Goal: Task Accomplishment & Management: Manage account settings

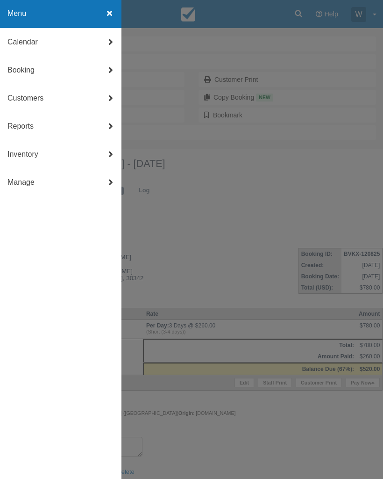
click at [36, 39] on link "Calendar" at bounding box center [61, 42] width 122 height 28
click at [18, 152] on link "Day" at bounding box center [61, 155] width 122 height 28
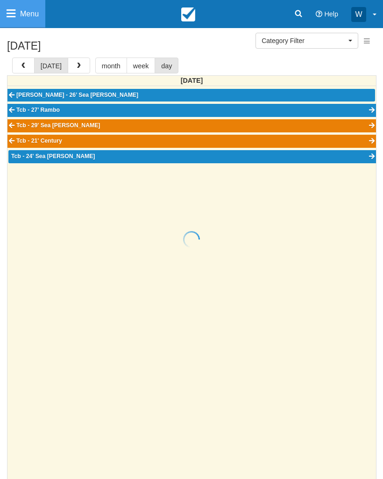
select select
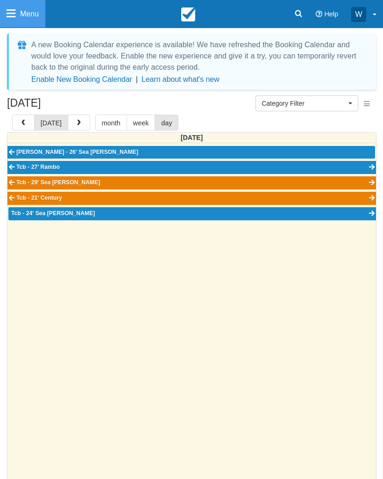
click at [75, 117] on button "button" at bounding box center [79, 123] width 22 height 16
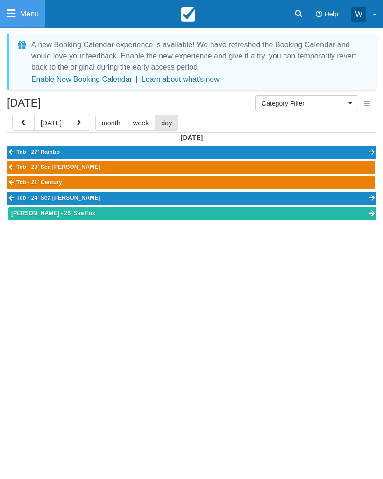
click at [132, 214] on link "[PERSON_NAME] - 26' Sea Fox" at bounding box center [192, 213] width 368 height 13
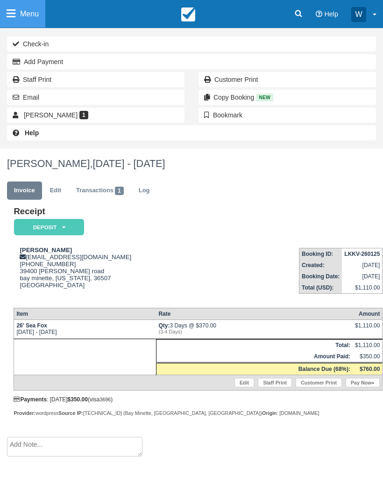
click at [12, 14] on icon at bounding box center [11, 13] width 9 height 10
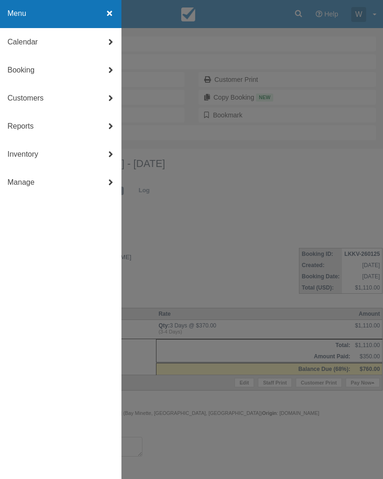
click at [19, 37] on link "Calendar" at bounding box center [61, 42] width 122 height 28
click at [15, 146] on link "Day" at bounding box center [61, 155] width 122 height 28
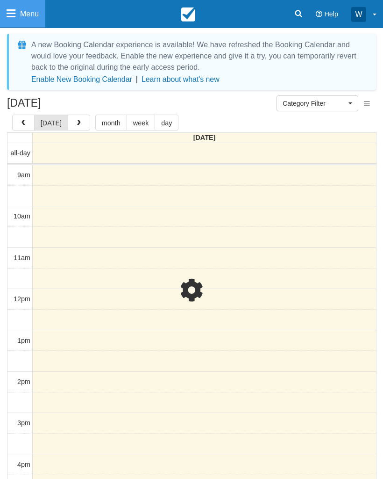
select select
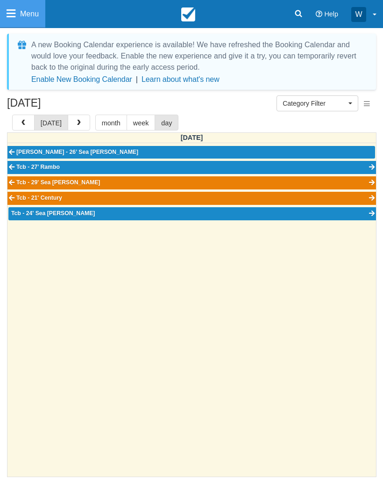
click at [72, 115] on button "button" at bounding box center [79, 123] width 22 height 16
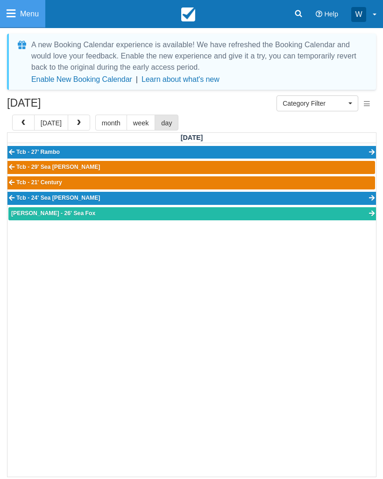
click at [78, 121] on span "button" at bounding box center [79, 123] width 7 height 7
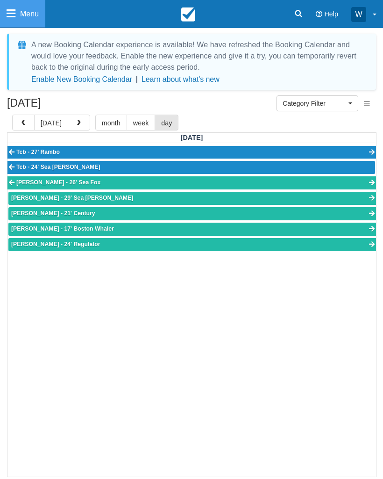
click at [124, 223] on link "[PERSON_NAME] - 17' Boston Whaler" at bounding box center [192, 229] width 368 height 13
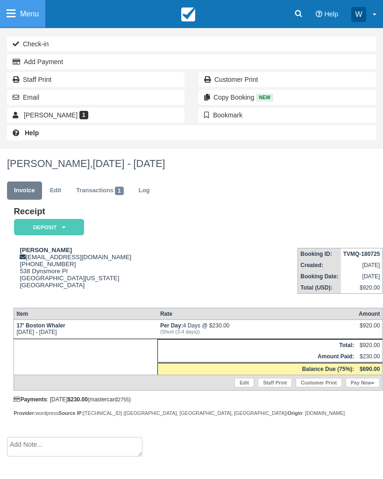
click at [12, 15] on icon at bounding box center [11, 13] width 9 height 10
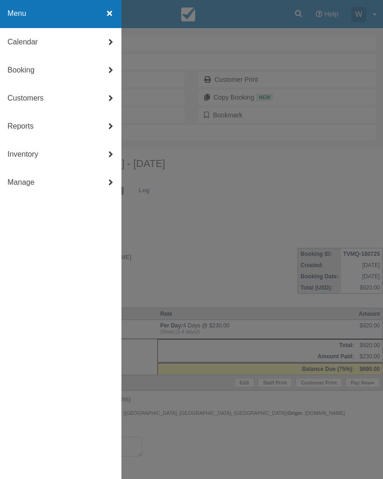
click at [10, 40] on link "Calendar" at bounding box center [61, 42] width 122 height 28
click at [13, 146] on link "Day" at bounding box center [61, 155] width 122 height 28
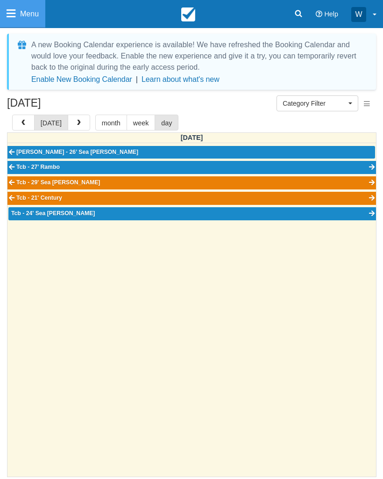
select select
click at [77, 123] on span "button" at bounding box center [79, 123] width 7 height 7
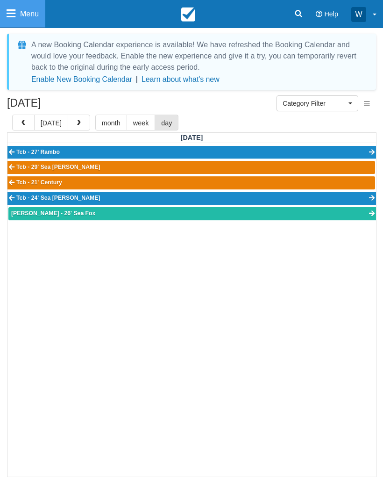
click at [79, 121] on button "button" at bounding box center [79, 123] width 22 height 16
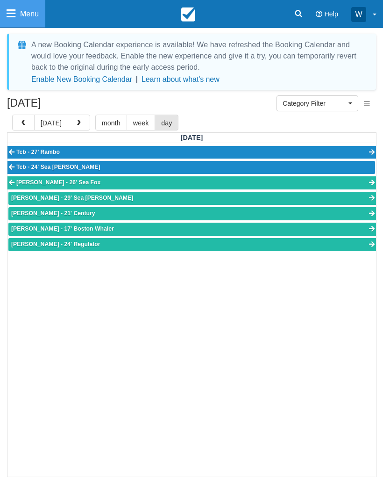
click at [76, 120] on span "button" at bounding box center [79, 123] width 7 height 7
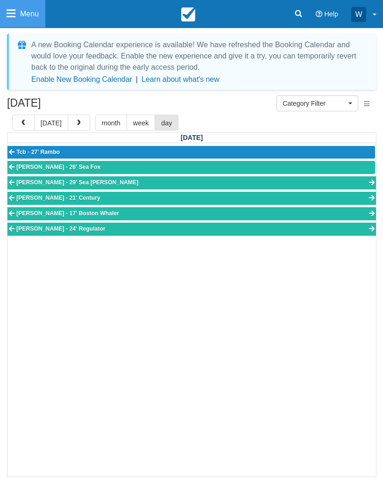
click at [76, 120] on span "button" at bounding box center [79, 123] width 7 height 7
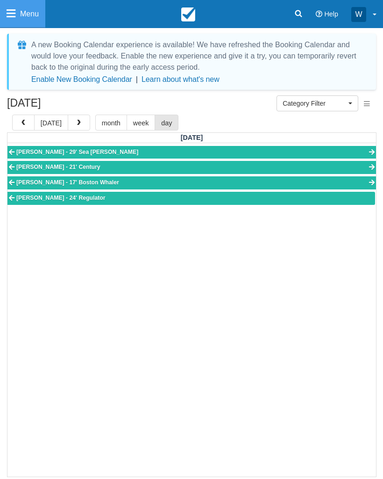
click at [76, 120] on span "button" at bounding box center [79, 123] width 7 height 7
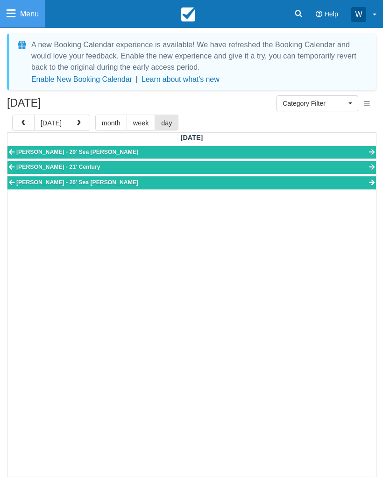
click at [97, 179] on link "Doug gabbert - 26’ Sea Hunt" at bounding box center [191, 182] width 369 height 13
